Goal: Task Accomplishment & Management: Complete application form

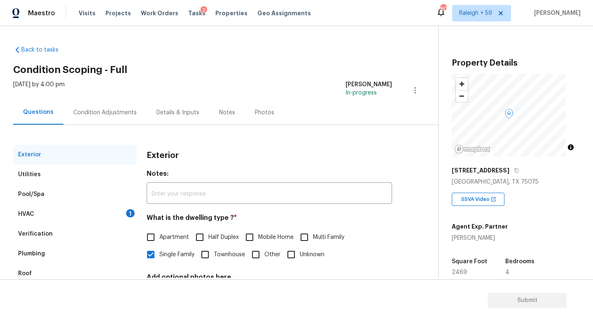
drag, startPoint x: 102, startPoint y: 213, endPoint x: 107, endPoint y: 213, distance: 5.4
click at [102, 213] on div "HVAC 1" at bounding box center [75, 214] width 124 height 20
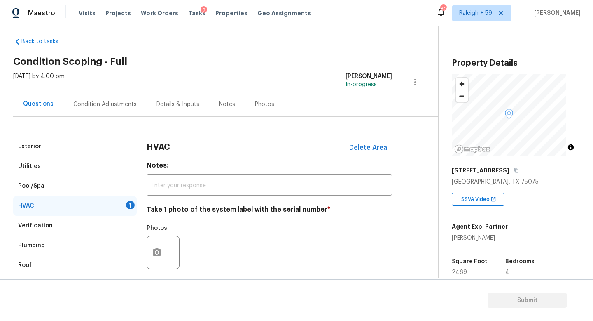
scroll to position [16, 0]
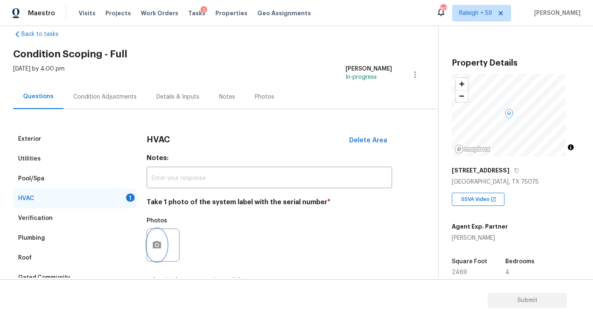
click at [157, 239] on button "button" at bounding box center [157, 245] width 20 height 32
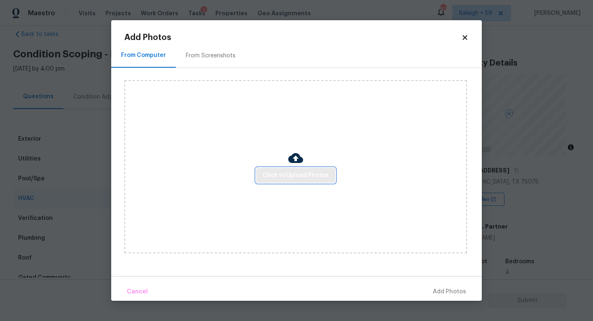
click at [295, 178] on span "Click to Upload Photos" at bounding box center [296, 175] width 66 height 10
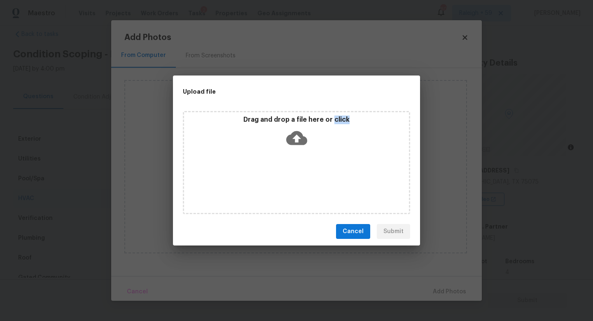
click at [295, 178] on div "Drag and drop a file here or click" at bounding box center [296, 162] width 227 height 103
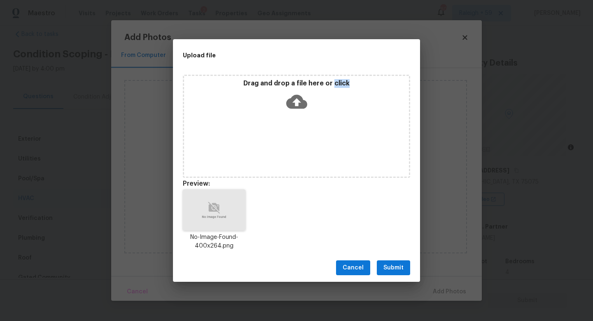
click at [401, 269] on span "Submit" at bounding box center [394, 268] width 20 height 10
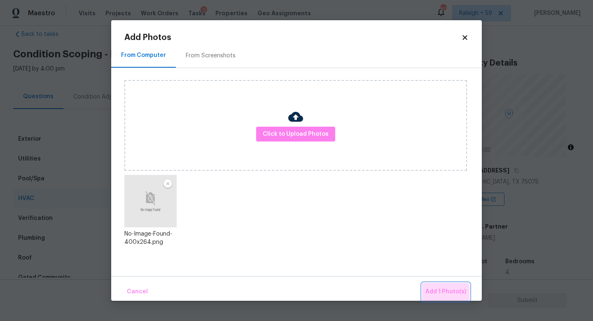
click at [443, 293] on span "Add 1 Photo(s)" at bounding box center [446, 291] width 41 height 10
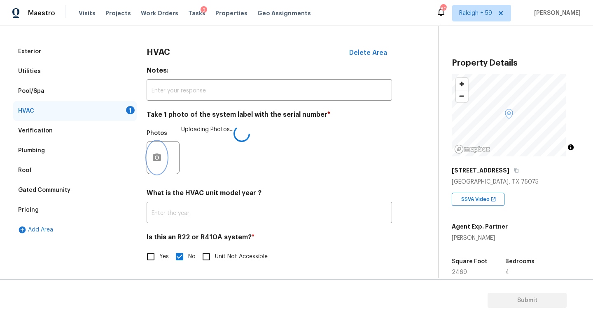
scroll to position [98, 0]
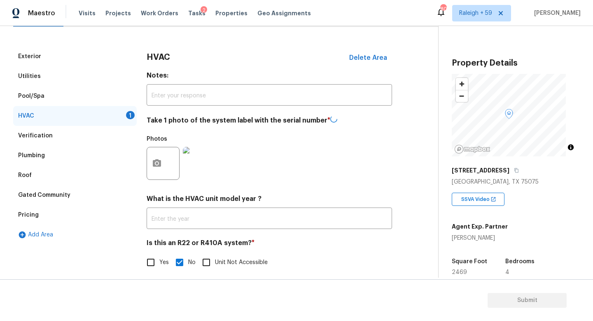
drag, startPoint x: 104, startPoint y: 60, endPoint x: 103, endPoint y: 64, distance: 4.7
click at [104, 60] on div "Exterior" at bounding box center [75, 57] width 124 height 20
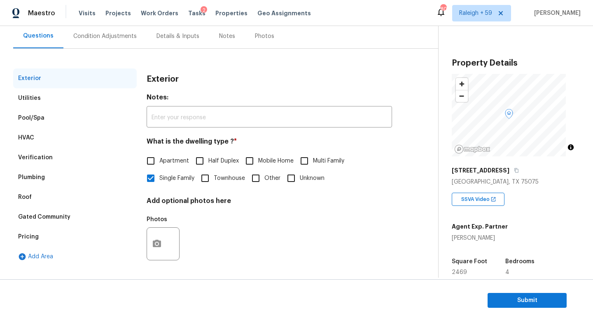
click at [83, 152] on div "Verification" at bounding box center [75, 158] width 124 height 20
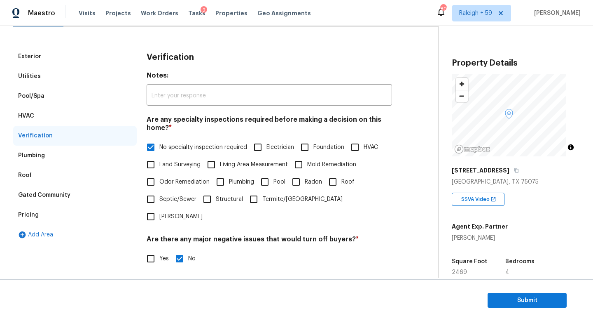
scroll to position [159, 0]
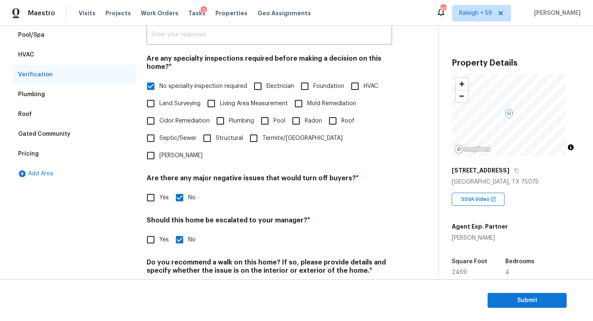
click at [313, 86] on input "Foundation" at bounding box center [304, 85] width 17 height 17
checkbox input "true"
click at [178, 85] on span "No specialty inspection required" at bounding box center [203, 86] width 88 height 9
click at [159, 85] on input "No specialty inspection required" at bounding box center [150, 85] width 17 height 17
checkbox input "false"
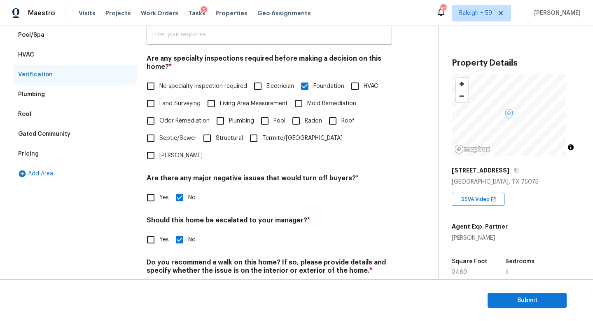
click at [210, 125] on label "Odor Remediation" at bounding box center [176, 120] width 68 height 17
click at [159, 125] on input "Odor Remediation" at bounding box center [150, 120] width 17 height 17
checkbox input "true"
click at [274, 117] on input "Pool" at bounding box center [264, 120] width 17 height 17
checkbox input "true"
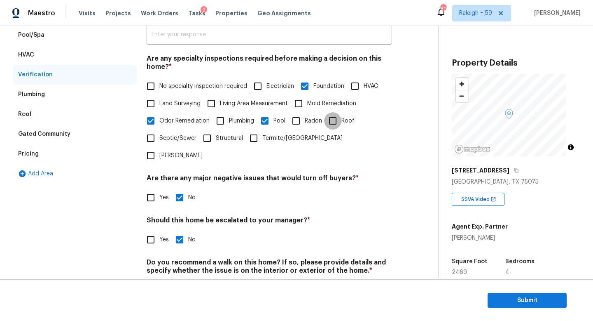
click at [324, 129] on input "Roof" at bounding box center [332, 120] width 17 height 17
checkbox input "true"
click at [243, 137] on span "Structural" at bounding box center [229, 138] width 27 height 9
click at [216, 137] on input "Structural" at bounding box center [207, 137] width 17 height 17
checkbox input "true"
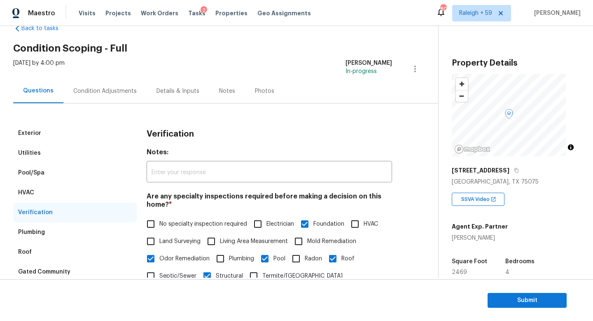
scroll to position [22, 0]
click at [80, 176] on div "Pool/Spa" at bounding box center [75, 172] width 124 height 20
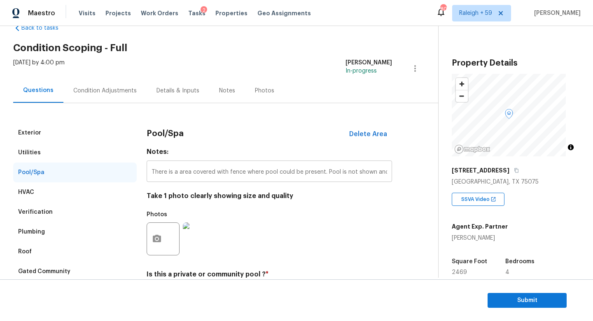
click at [194, 173] on input "There is a area covered with fence where pool could be present. Pool is not sho…" at bounding box center [270, 171] width 246 height 19
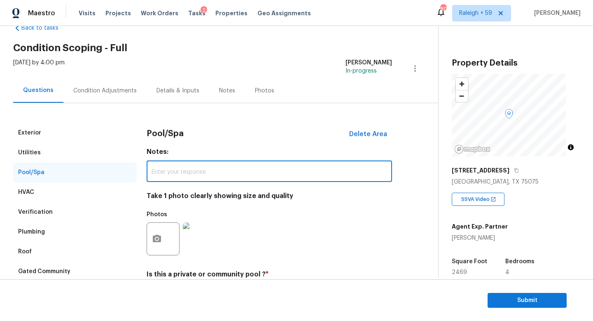
click at [86, 216] on div "Verification" at bounding box center [75, 212] width 124 height 20
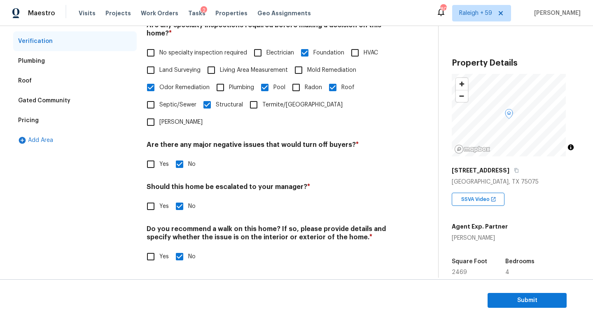
scroll to position [199, 0]
click at [159, 202] on span "Yes" at bounding box center [163, 206] width 9 height 9
click at [159, 201] on input "Yes" at bounding box center [150, 205] width 17 height 17
checkbox input "true"
checkbox input "false"
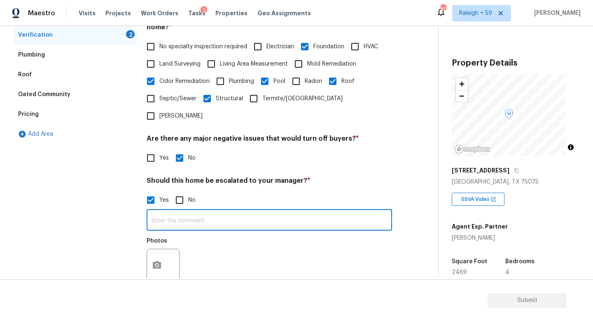
click at [212, 221] on input "text" at bounding box center [270, 220] width 246 height 19
paste input "There is a area covered with fence where pool could be present. Pool is not sho…"
click at [97, 232] on div "Exterior Utilities Pool/Spa HVAC Verification 2 Plumbing Roof Gated Community P…" at bounding box center [75, 146] width 124 height 401
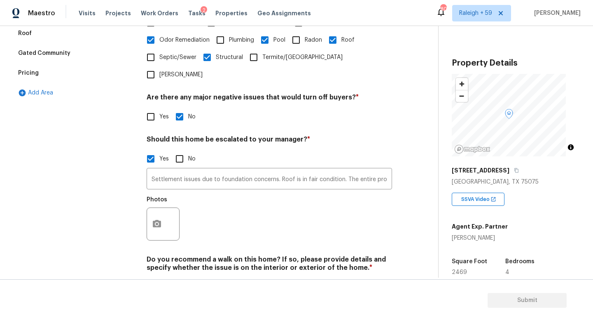
scroll to position [277, 0]
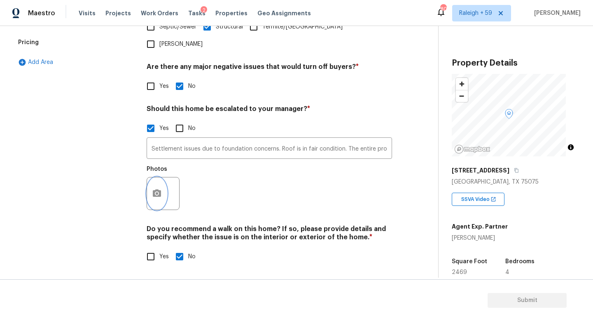
click at [158, 189] on icon "button" at bounding box center [157, 192] width 8 height 7
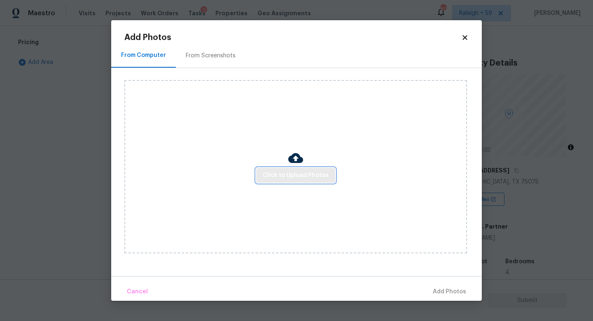
click at [305, 175] on span "Click to Upload Photos" at bounding box center [296, 175] width 66 height 10
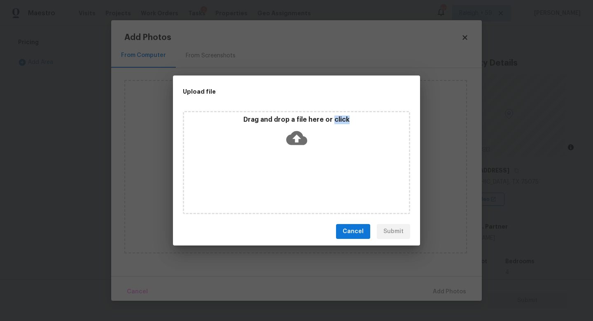
click at [305, 175] on div "Drag and drop a file here or click" at bounding box center [296, 162] width 227 height 103
click at [349, 228] on span "Cancel" at bounding box center [353, 231] width 21 height 10
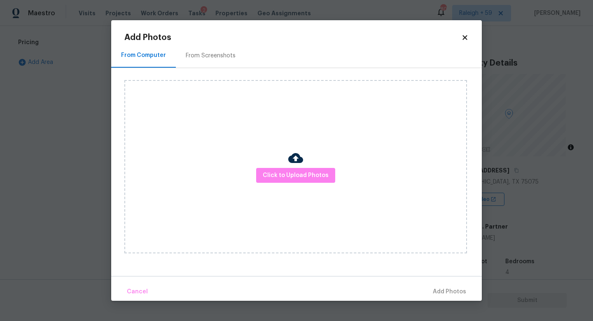
click at [125, 221] on div "Click to Upload Photos" at bounding box center [295, 166] width 343 height 173
click at [144, 228] on div "Click to Upload Photos" at bounding box center [295, 166] width 343 height 173
click at [70, 225] on body "Maestro Visits Projects Work Orders Tasks 2 Properties Geo Assignments 801 [GEO…" at bounding box center [296, 160] width 593 height 321
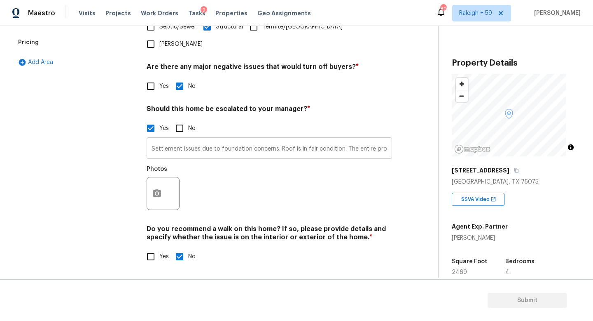
click at [347, 142] on input "Settlement issues due to foundation concerns. Roof is in fair condition. The en…" at bounding box center [270, 148] width 246 height 19
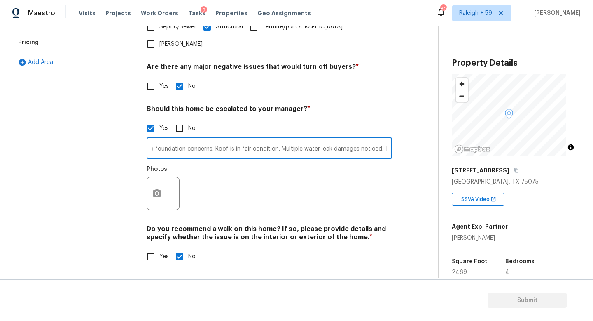
scroll to position [0, 69]
type input "Settlement issues due to foundation concerns. Roof is in fair condition. Multip…"
click at [169, 185] on div at bounding box center [163, 193] width 33 height 33
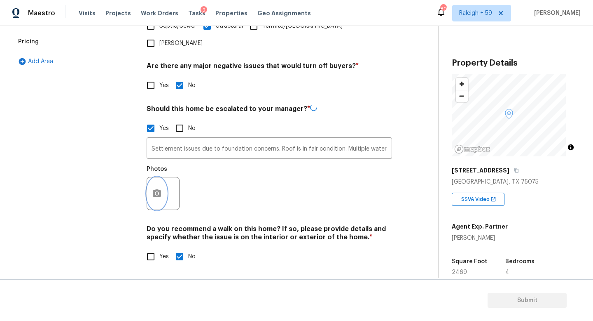
click at [152, 188] on icon "button" at bounding box center [157, 193] width 10 height 10
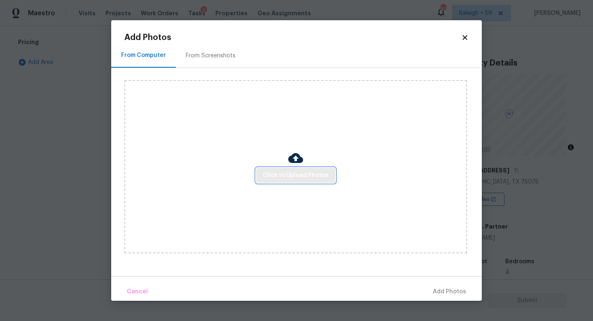
click at [286, 168] on button "Click to Upload Photos" at bounding box center [295, 175] width 79 height 15
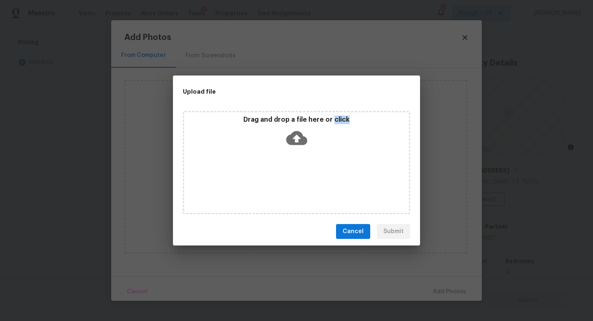
click at [286, 168] on div "Drag and drop a file here or click" at bounding box center [296, 162] width 227 height 103
